Goal: Navigation & Orientation: Find specific page/section

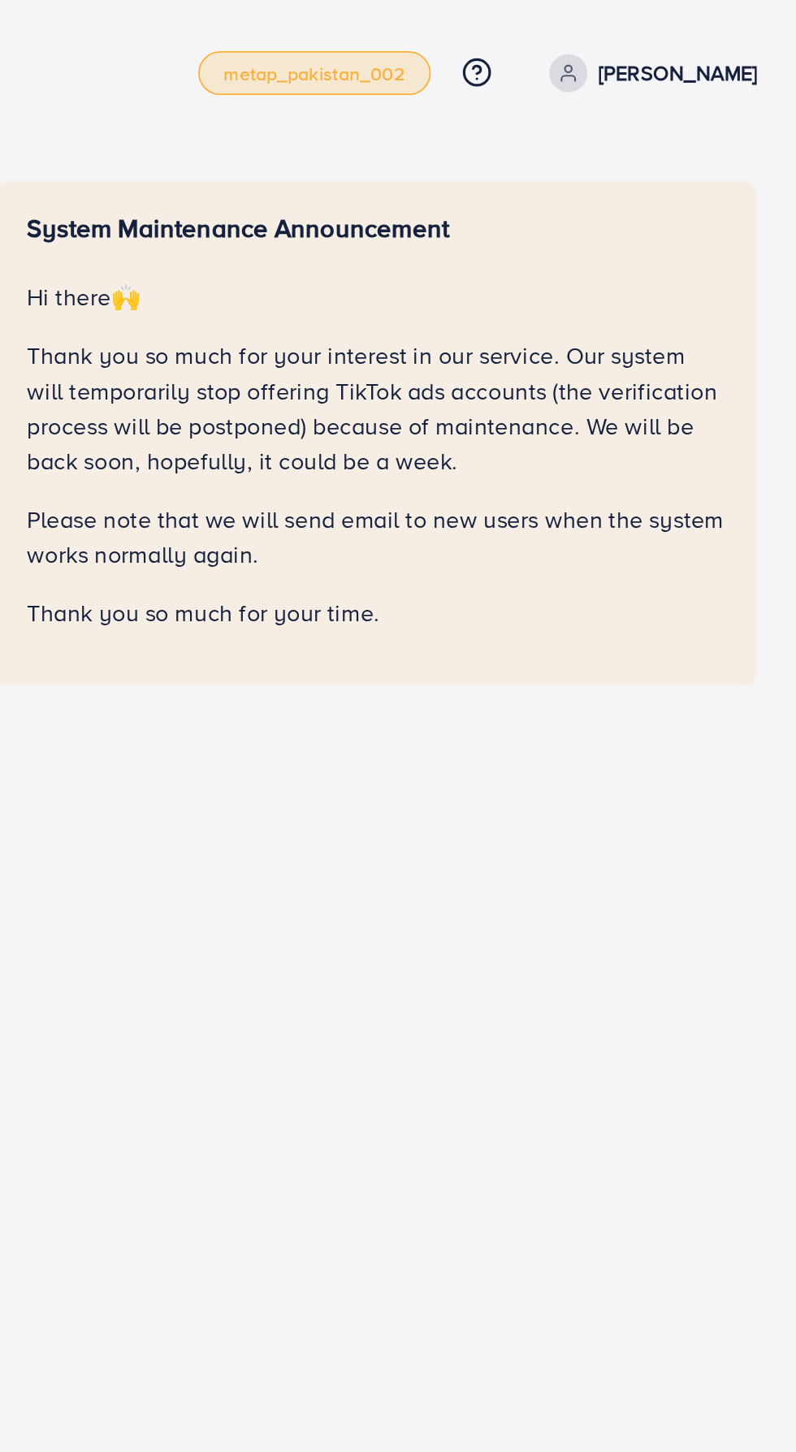
click at [523, 42] on span "metap_pakistan_002" at bounding box center [523, 41] width 101 height 11
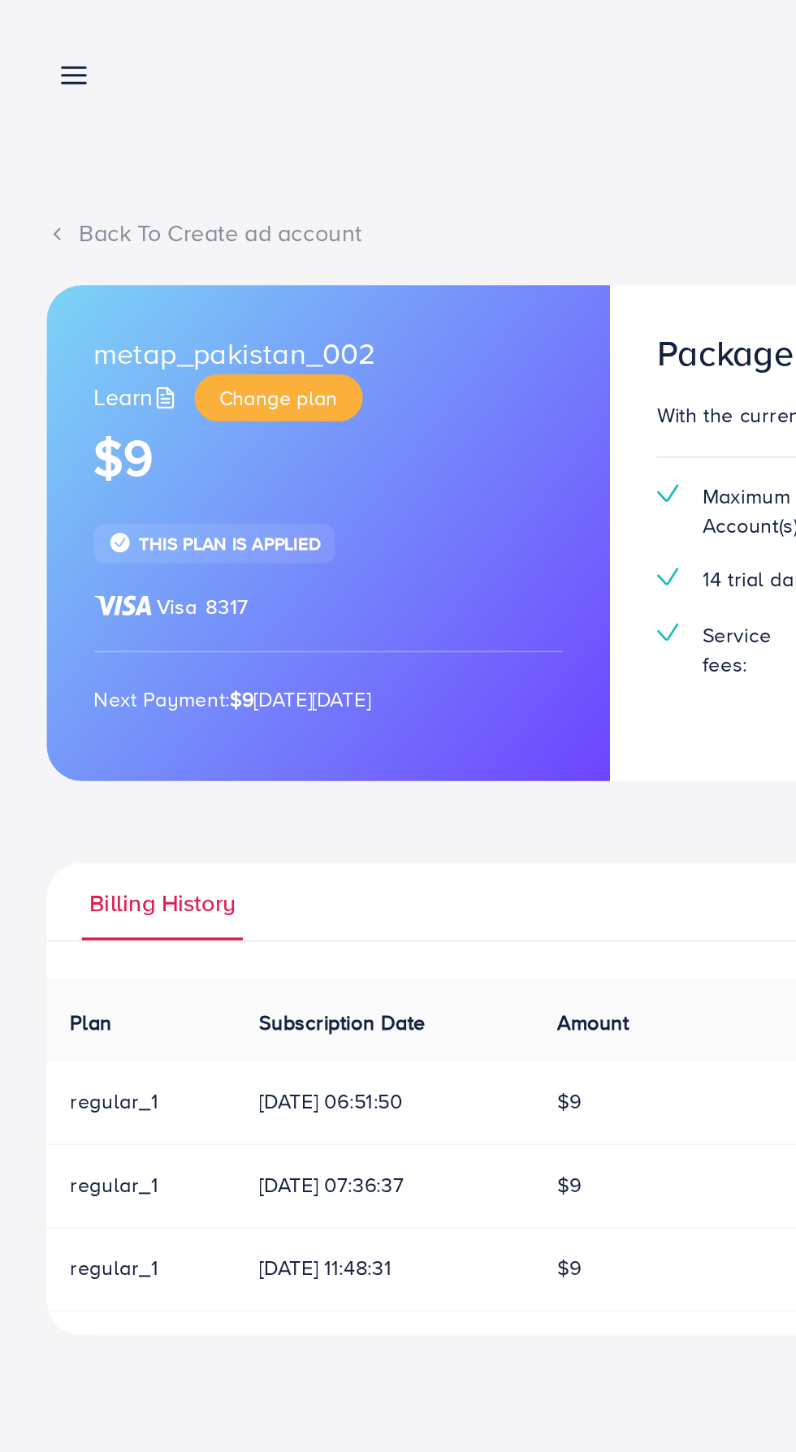
click at [33, 37] on icon at bounding box center [40, 41] width 17 height 17
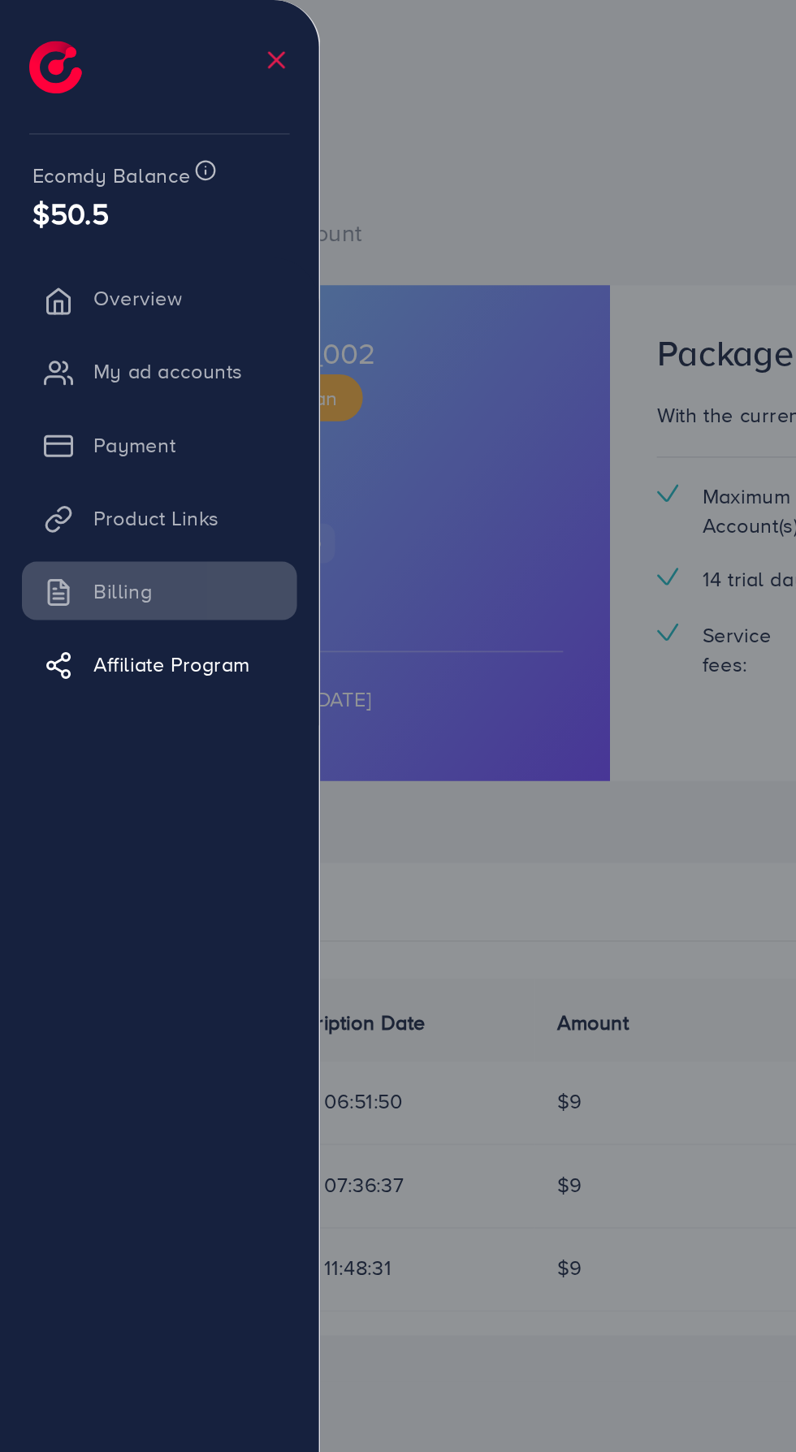
click at [46, 171] on li "Overview" at bounding box center [88, 165] width 177 height 32
click at [50, 168] on li "Overview" at bounding box center [88, 165] width 177 height 32
click at [57, 208] on li "My ad accounts" at bounding box center [88, 206] width 177 height 32
click at [55, 218] on li "My ad accounts" at bounding box center [88, 206] width 177 height 32
click at [72, 201] on li "My ad accounts" at bounding box center [88, 206] width 177 height 32
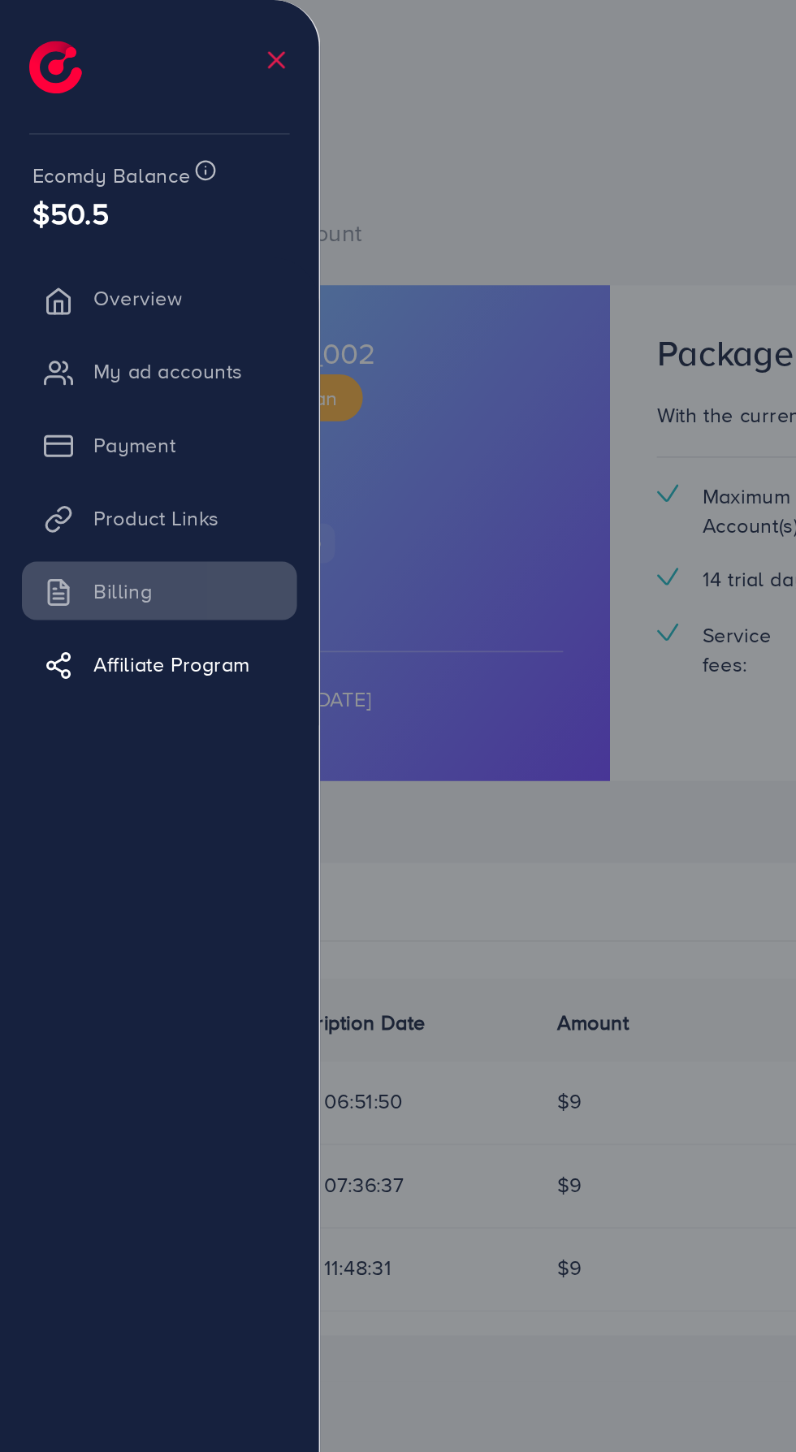
click at [104, 251] on li "Payment" at bounding box center [88, 247] width 177 height 32
click at [123, 293] on li "Product Links" at bounding box center [88, 287] width 177 height 32
click at [108, 377] on link "Affiliate Program" at bounding box center [88, 368] width 153 height 32
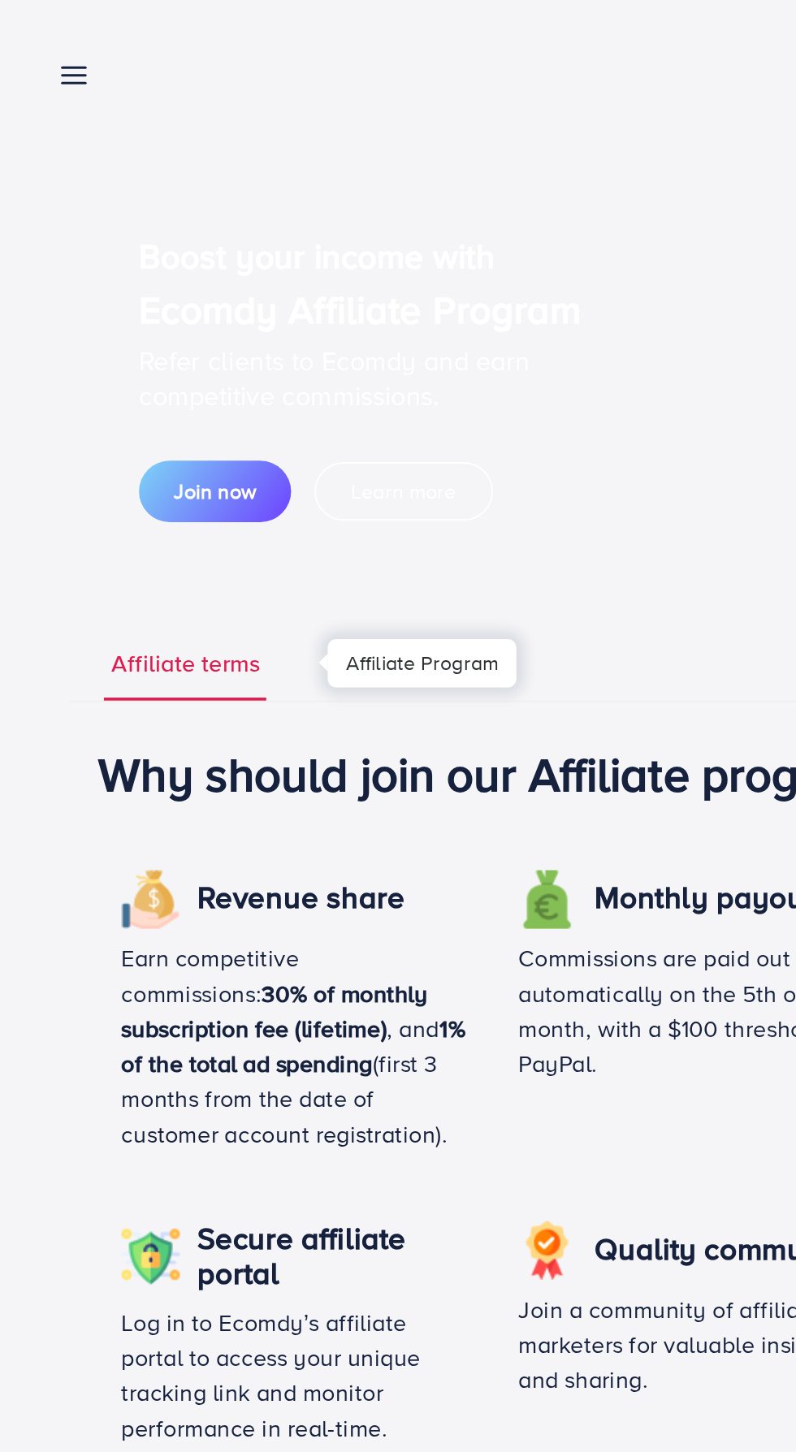
click at [107, 379] on div at bounding box center [398, 871] width 796 height 1743
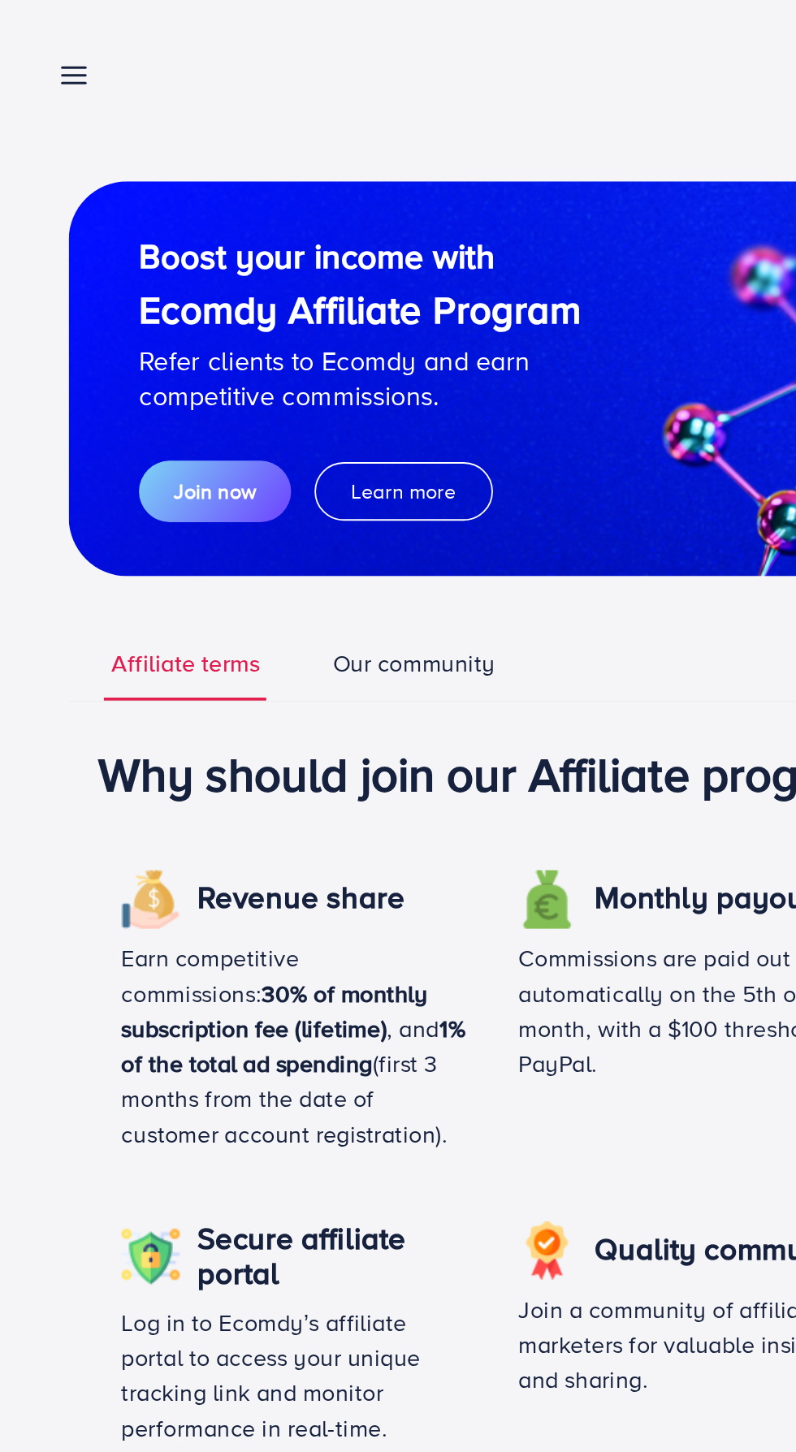
click at [29, 39] on link at bounding box center [38, 41] width 24 height 20
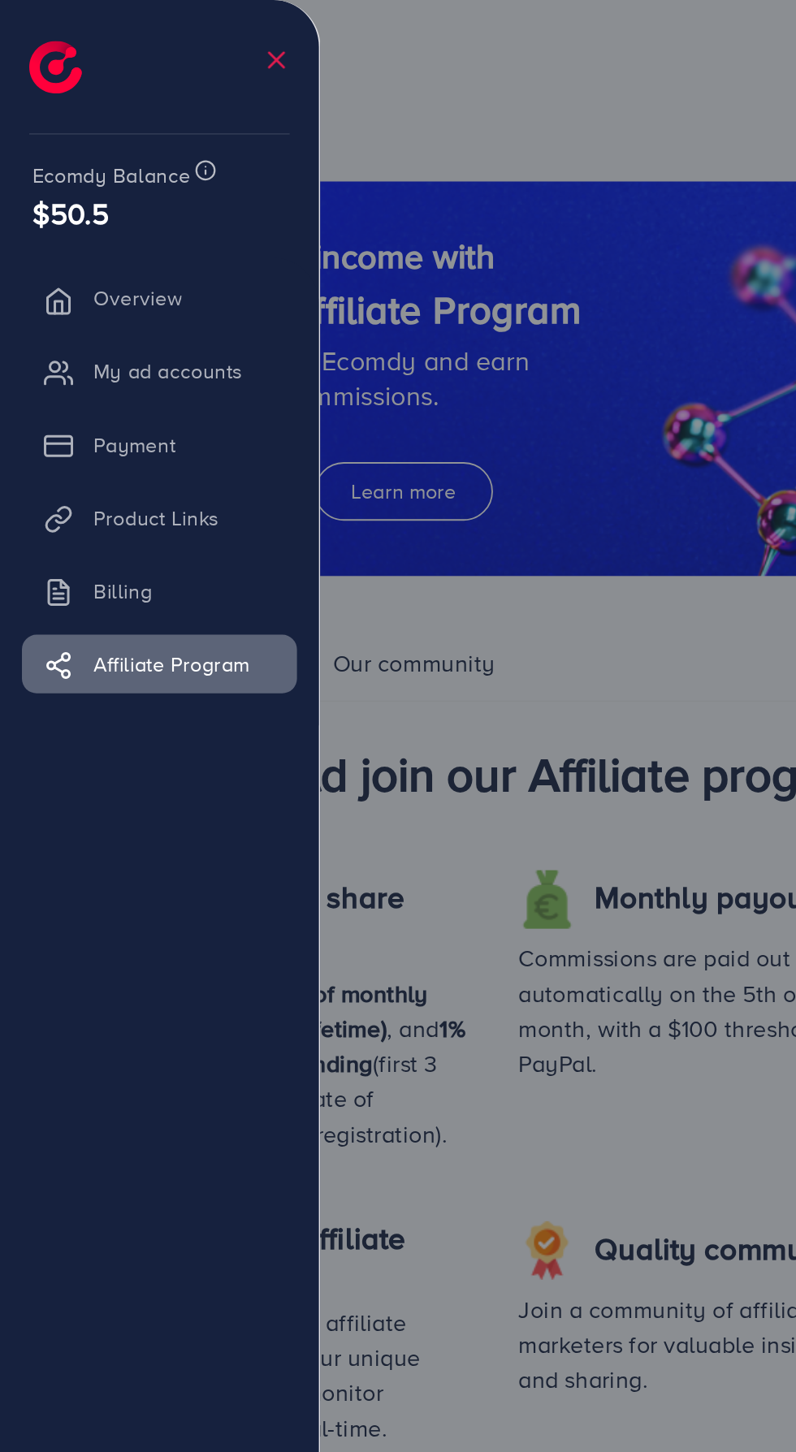
click at [59, 162] on li "Overview" at bounding box center [88, 165] width 177 height 32
click at [44, 191] on li "My ad accounts" at bounding box center [88, 206] width 177 height 32
click at [41, 222] on li "My ad accounts" at bounding box center [88, 206] width 177 height 32
click at [152, 33] on line at bounding box center [153, 33] width 8 height 8
